Goal: Find specific page/section: Find specific page/section

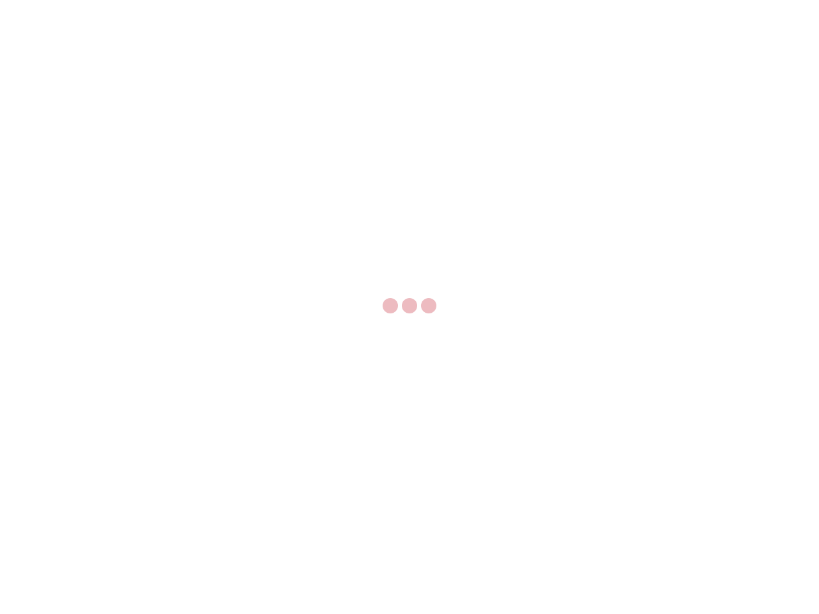
select select "US"
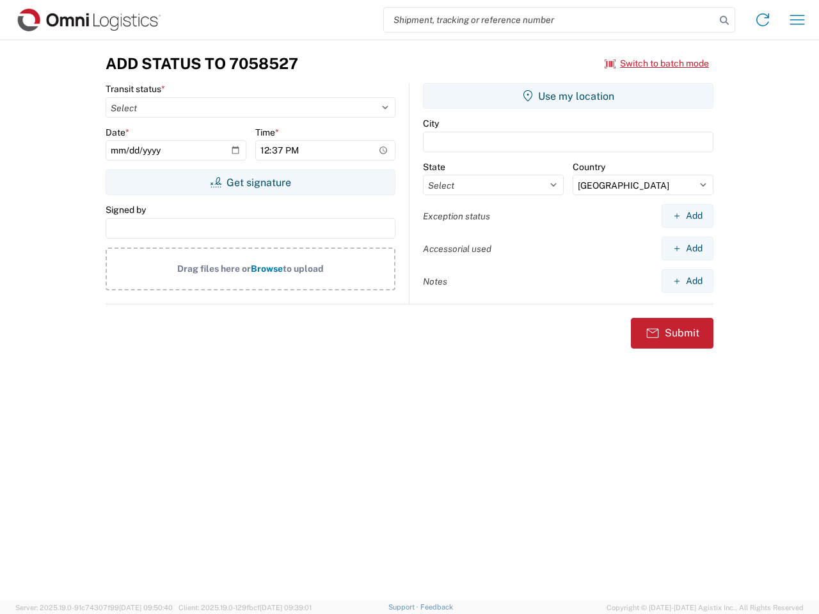
click at [549, 20] on input "search" at bounding box center [549, 20] width 331 height 24
click at [724, 20] on icon at bounding box center [724, 21] width 18 height 18
click at [762, 20] on icon at bounding box center [762, 20] width 20 height 20
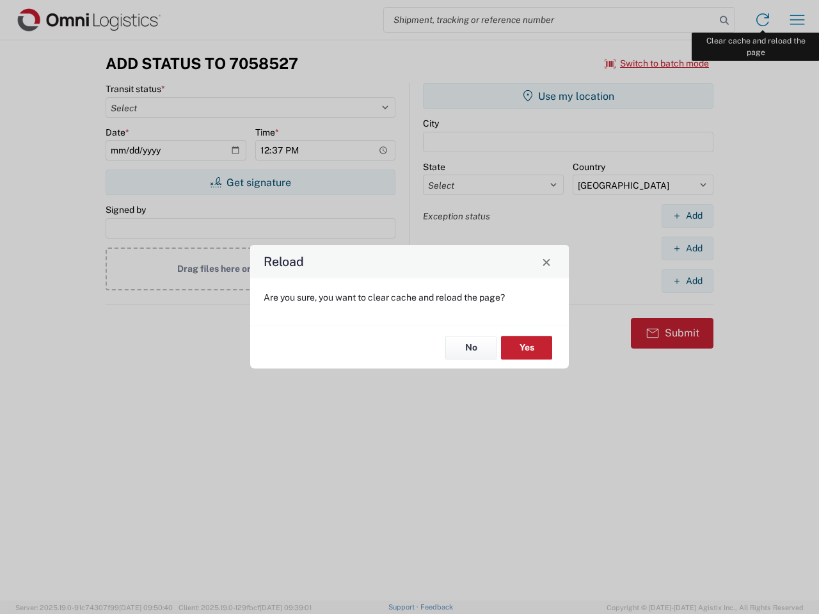
click at [797, 20] on div "Reload Are you sure, you want to clear cache and reload the page? No Yes" at bounding box center [409, 307] width 819 height 614
click at [657, 63] on div "Reload Are you sure, you want to clear cache and reload the page? No Yes" at bounding box center [409, 307] width 819 height 614
click at [250, 182] on div "Reload Are you sure, you want to clear cache and reload the page? No Yes" at bounding box center [409, 307] width 819 height 614
click at [568, 96] on div "Reload Are you sure, you want to clear cache and reload the page? No Yes" at bounding box center [409, 307] width 819 height 614
click at [687, 216] on div "Reload Are you sure, you want to clear cache and reload the page? No Yes" at bounding box center [409, 307] width 819 height 614
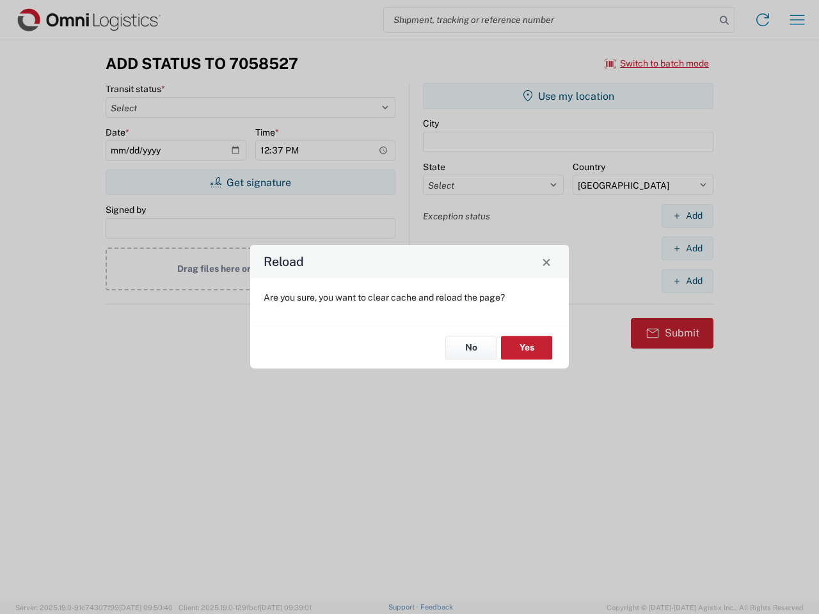
click at [687, 248] on div "Reload Are you sure, you want to clear cache and reload the page? No Yes" at bounding box center [409, 307] width 819 height 614
click at [687, 281] on div "Reload Are you sure, you want to clear cache and reload the page? No Yes" at bounding box center [409, 307] width 819 height 614
